Goal: Information Seeking & Learning: Learn about a topic

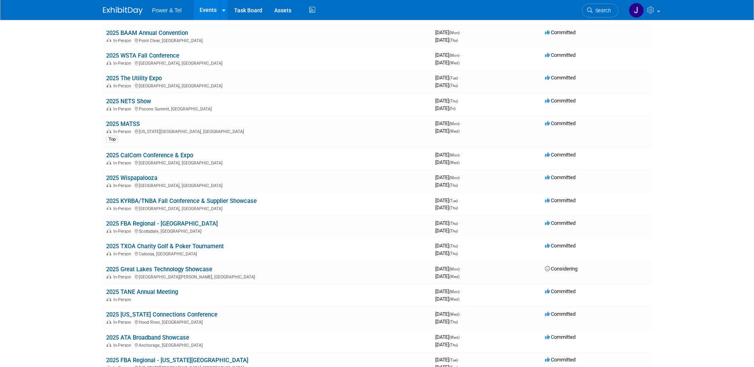
scroll to position [397, 0]
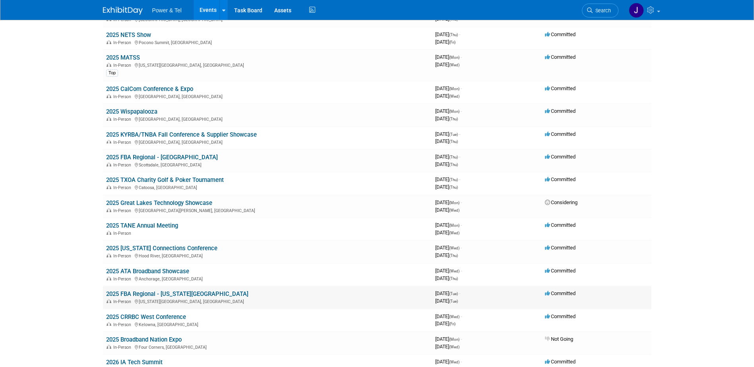
click at [142, 294] on link "2025 FBA Regional - [US_STATE][GEOGRAPHIC_DATA]" at bounding box center [177, 293] width 142 height 7
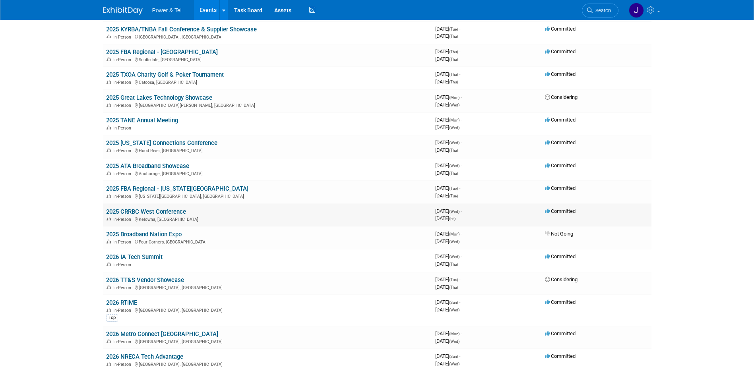
scroll to position [530, 0]
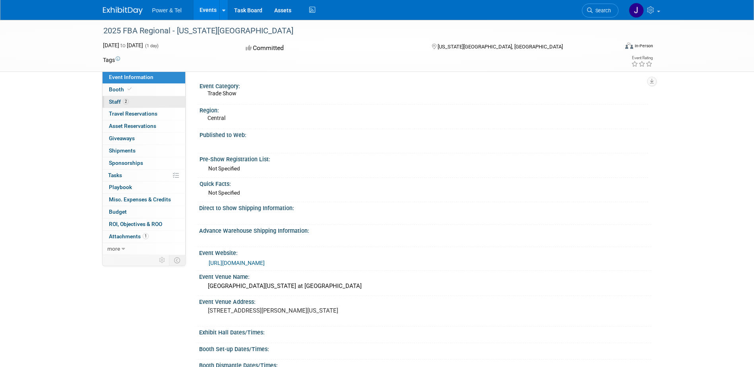
click at [114, 103] on span "Staff 2" at bounding box center [119, 102] width 20 height 6
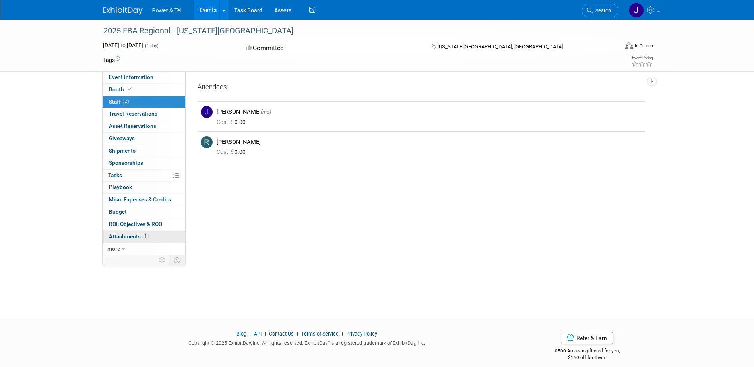
click at [125, 237] on span "Attachments 1" at bounding box center [129, 236] width 40 height 6
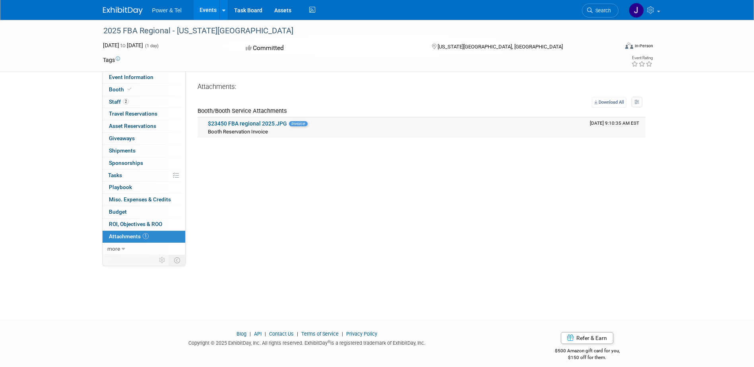
click at [239, 125] on link "$23450 FBA regional 2025.JPG" at bounding box center [247, 123] width 79 height 6
click at [122, 250] on icon at bounding box center [124, 249] width 4 height 6
click at [60, 156] on div "2025 FBA Regional - Kansas City Nov 11, 2025 to Nov 11, 2025 (1 day) Nov 11, 20…" at bounding box center [377, 162] width 754 height 285
click at [56, 150] on div "2025 FBA Regional - Kansas City Nov 11, 2025 to Nov 11, 2025 (1 day) Nov 11, 20…" at bounding box center [377, 162] width 754 height 285
